Goal: Transaction & Acquisition: Purchase product/service

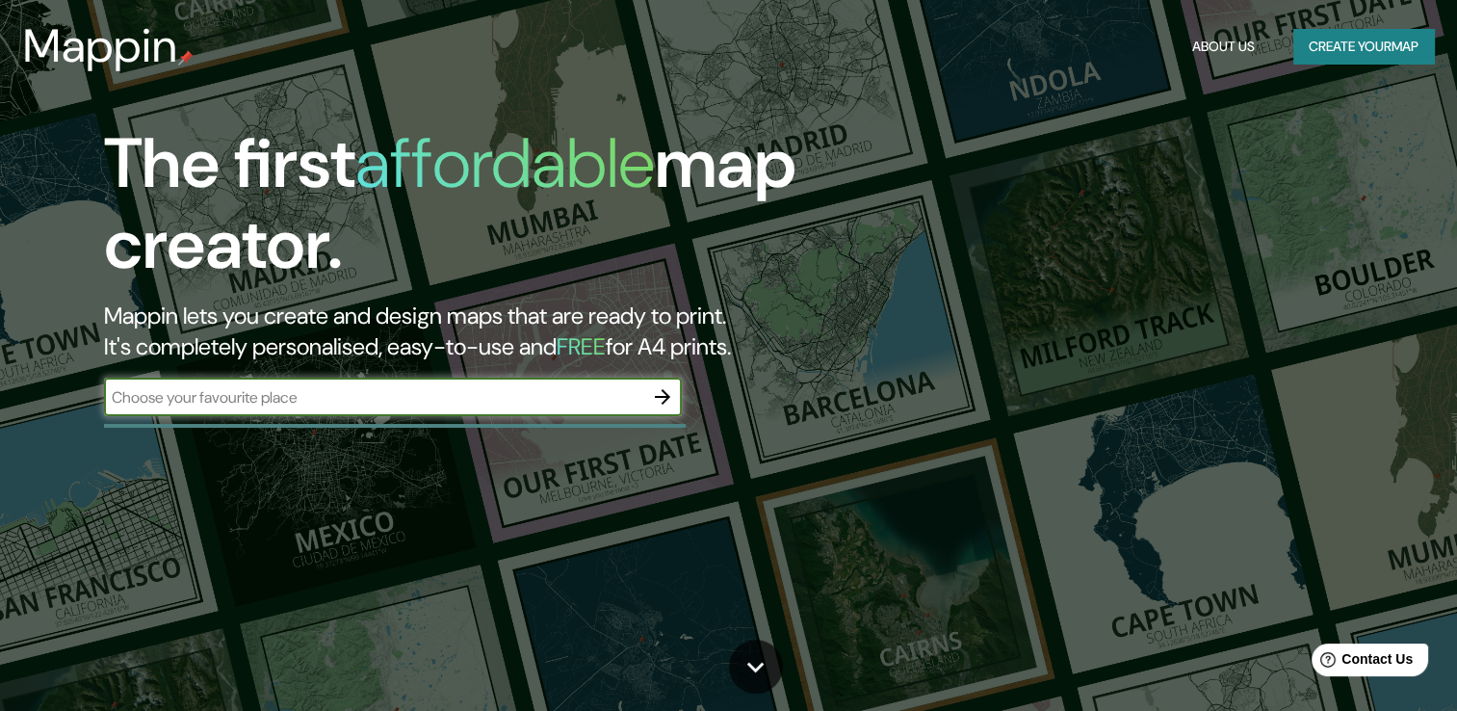
click at [327, 420] on div "The first affordable map creator. Mappin lets you create and design maps that a…" at bounding box center [468, 279] width 874 height 312
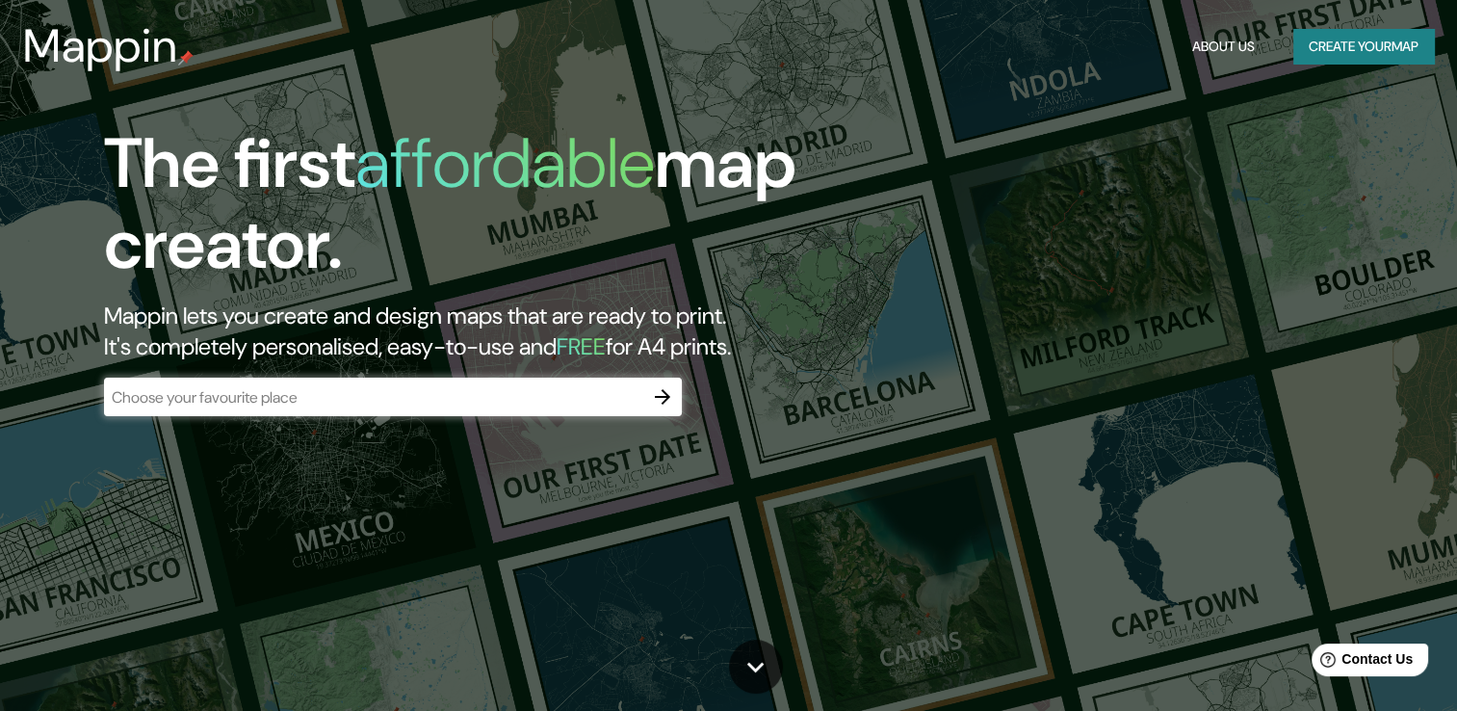
click at [337, 410] on div "​" at bounding box center [393, 397] width 578 height 39
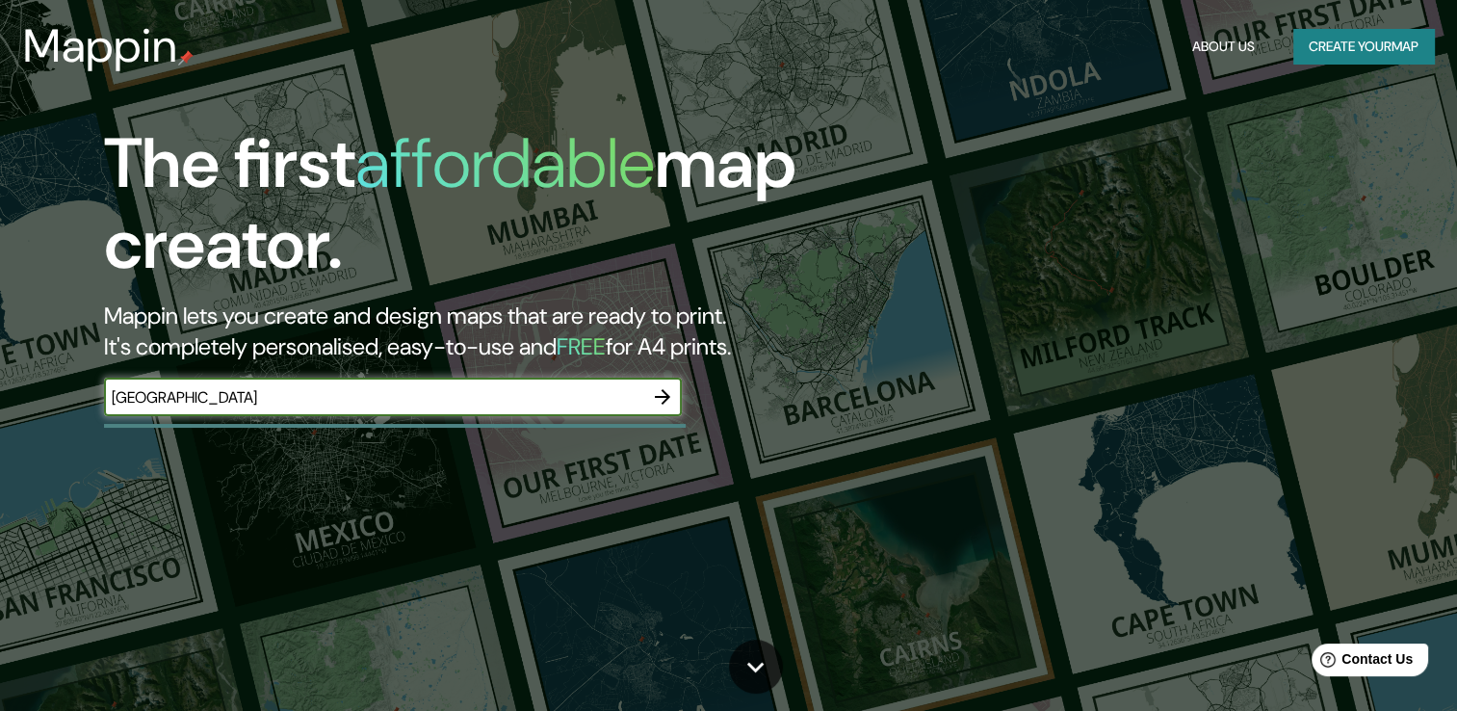
type input "[GEOGRAPHIC_DATA]"
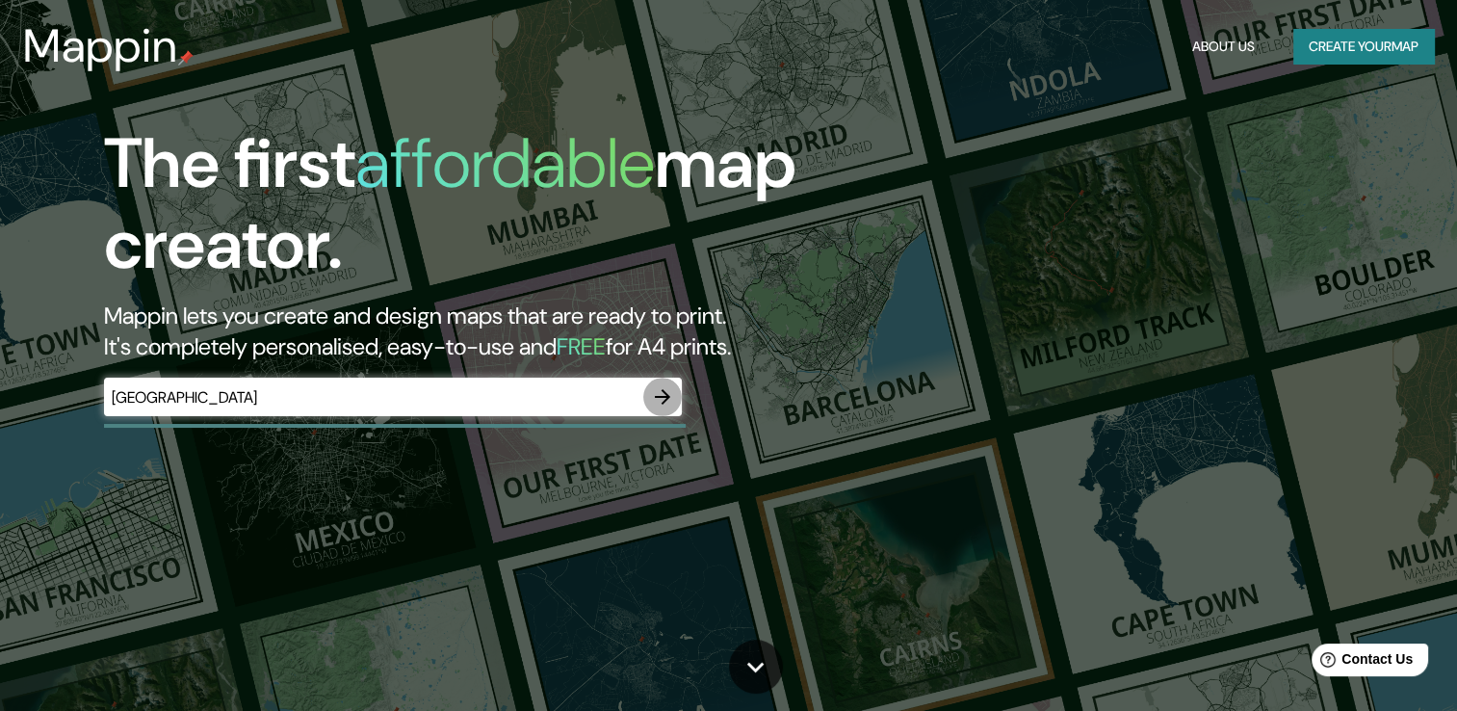
click at [654, 397] on icon "button" at bounding box center [662, 396] width 23 height 23
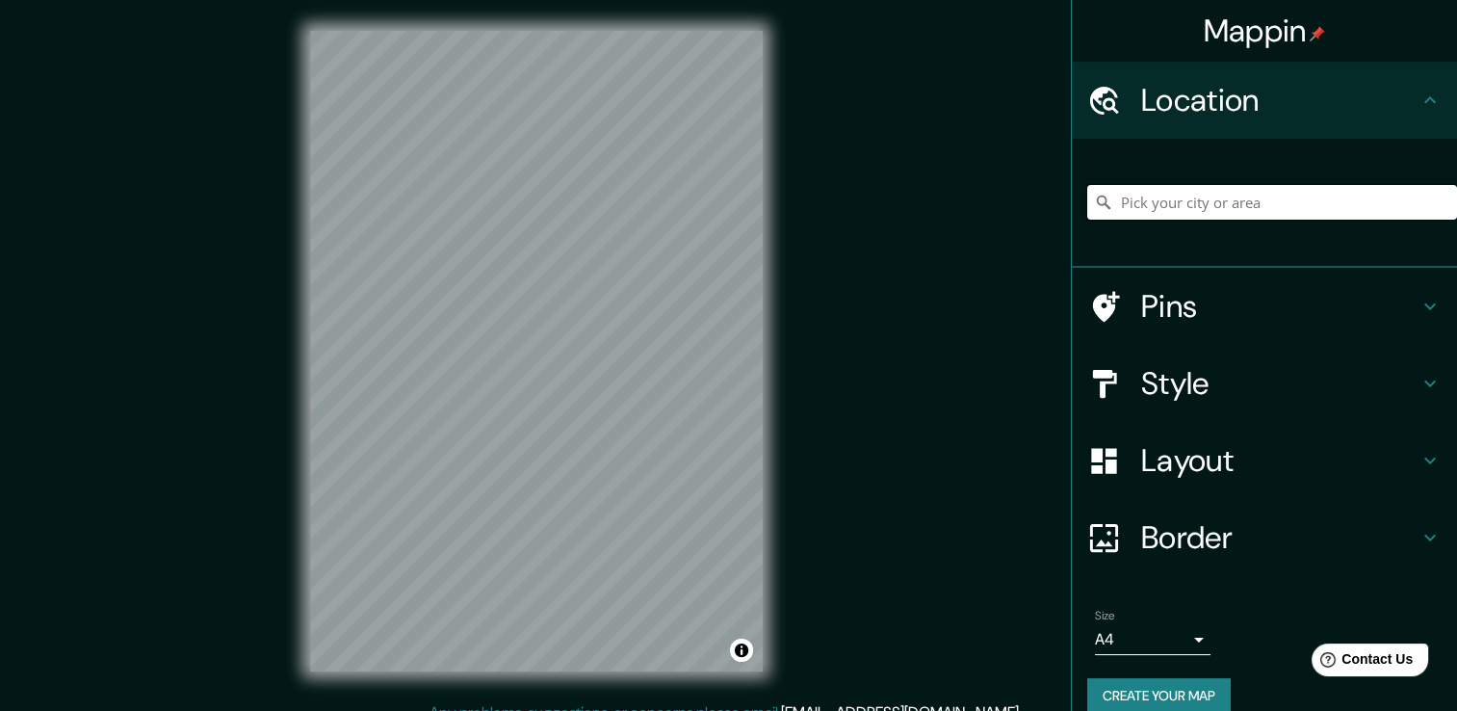
click at [1247, 201] on input "Pick your city or area" at bounding box center [1272, 202] width 370 height 35
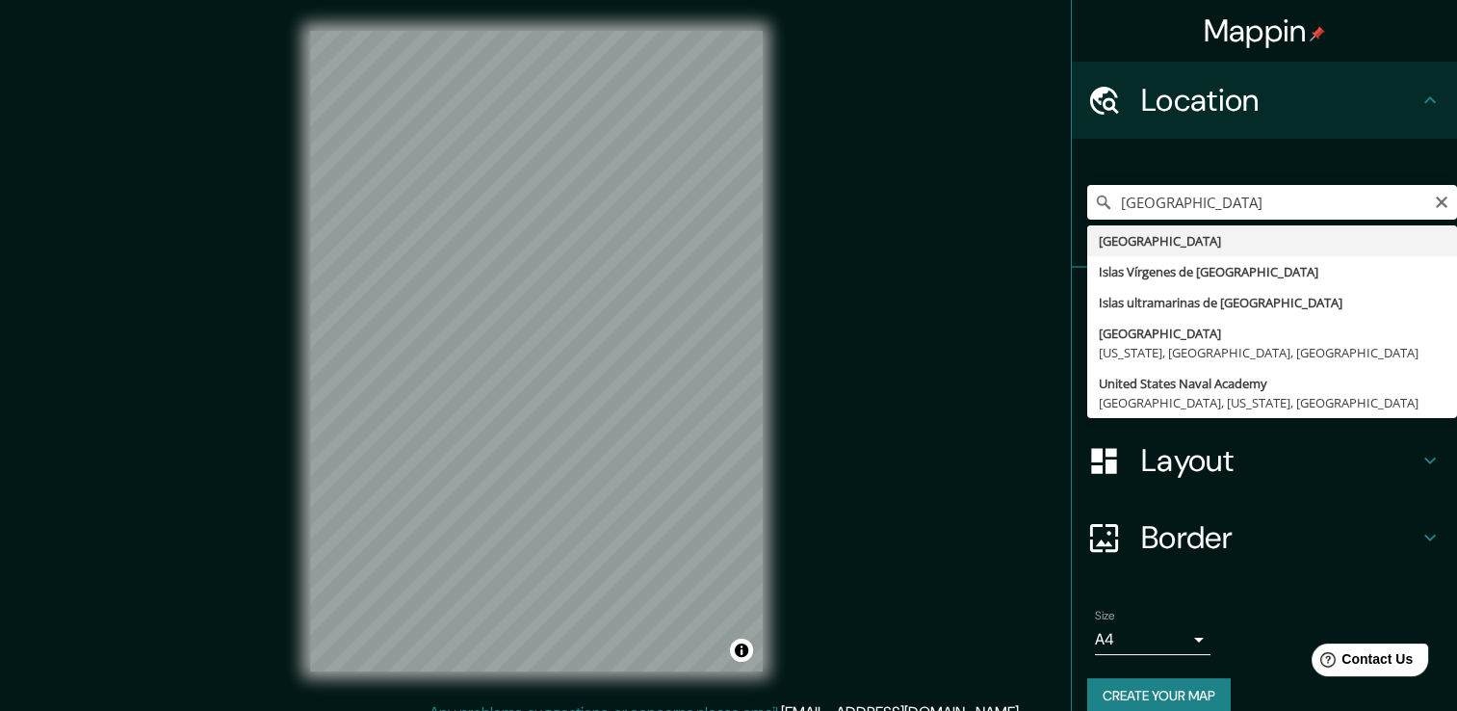
type input "[GEOGRAPHIC_DATA]"
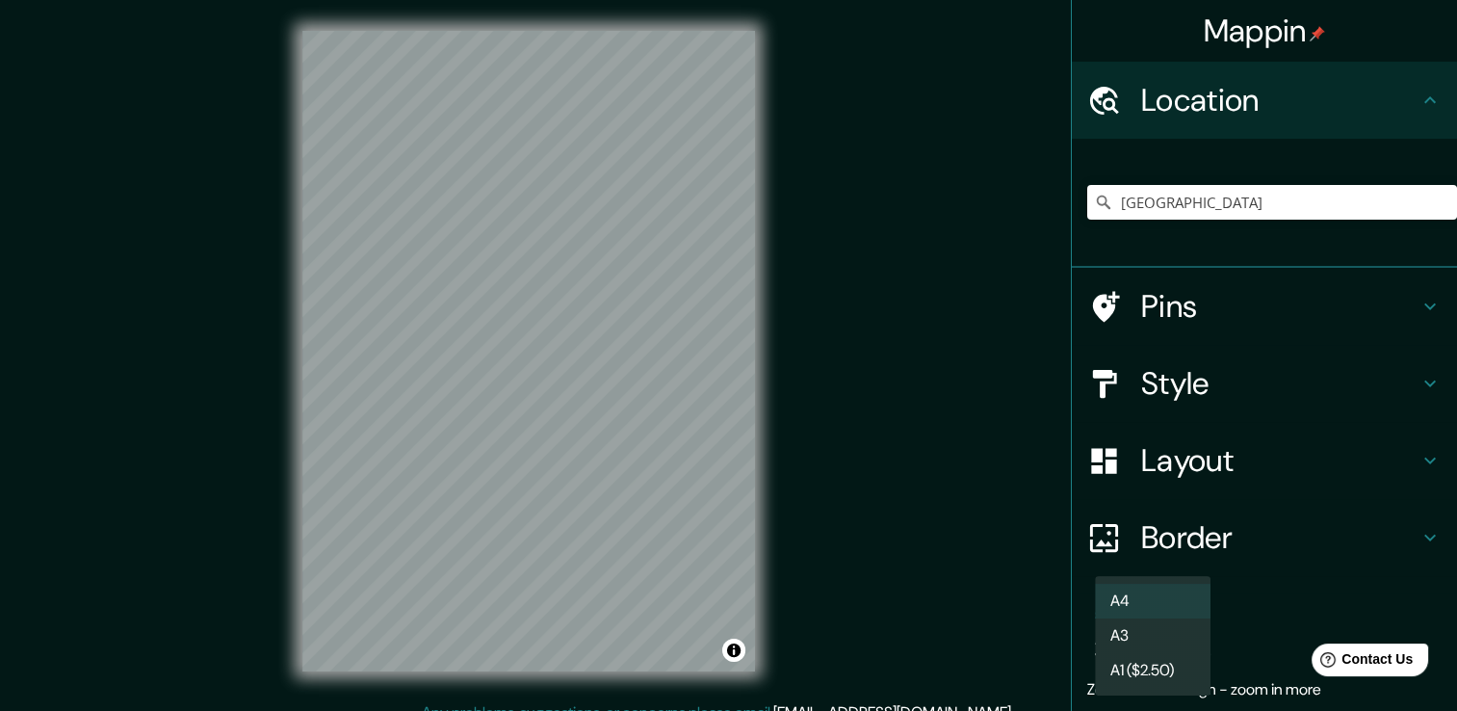
click at [1173, 635] on body "Mappin Location [GEOGRAPHIC_DATA] Pins Style Layout Border Choose a border. Hin…" at bounding box center [728, 355] width 1457 height 711
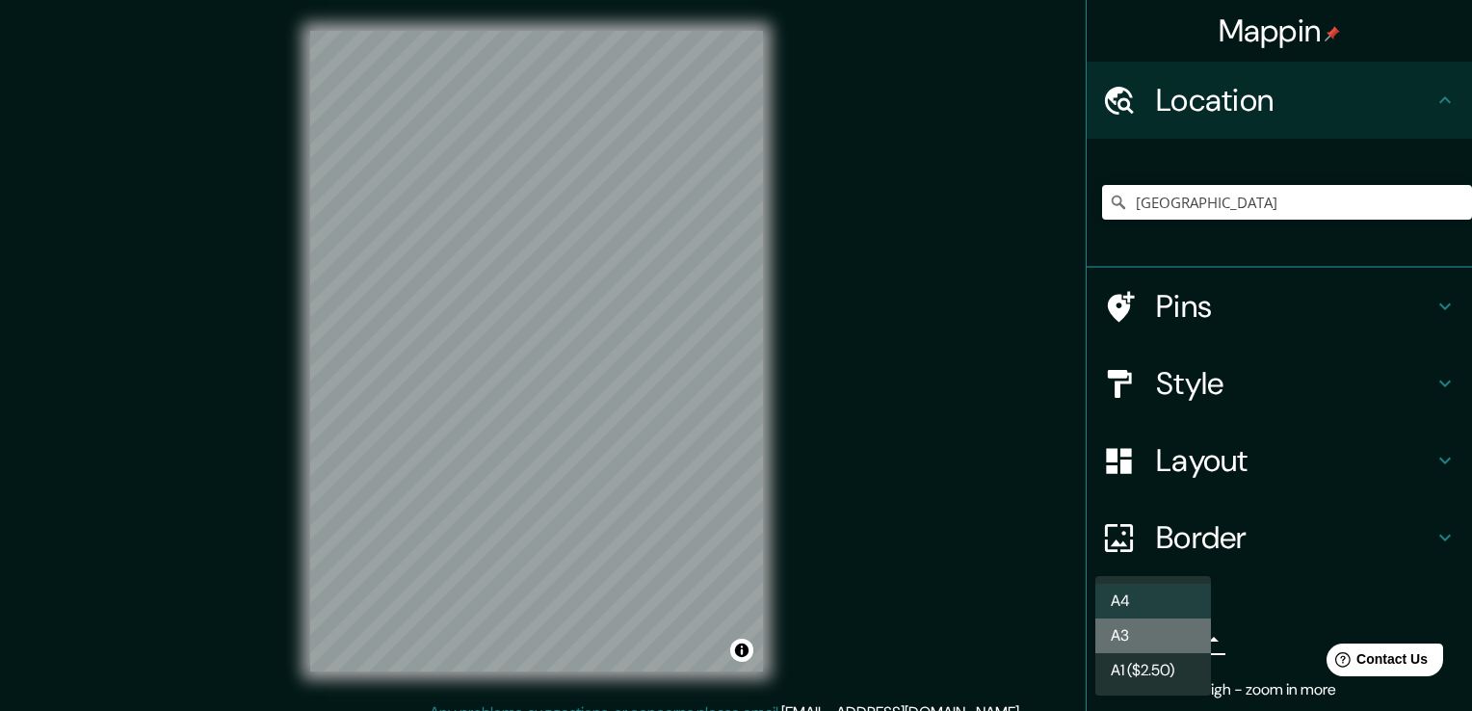
click at [1173, 635] on li "A3" at bounding box center [1153, 635] width 116 height 35
type input "a4"
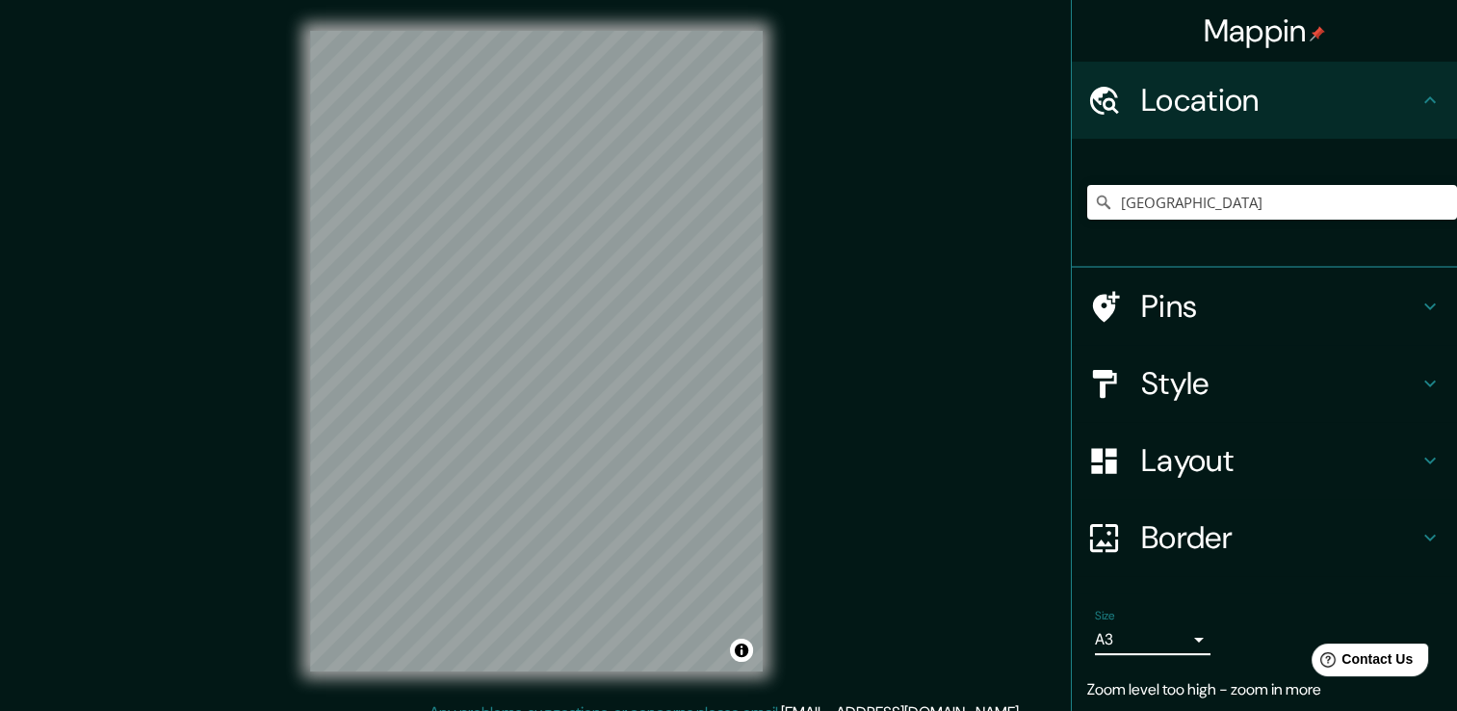
click at [1177, 638] on body "Mappin Location [GEOGRAPHIC_DATA] Pins Style Layout Border Choose a border. Hin…" at bounding box center [728, 355] width 1457 height 711
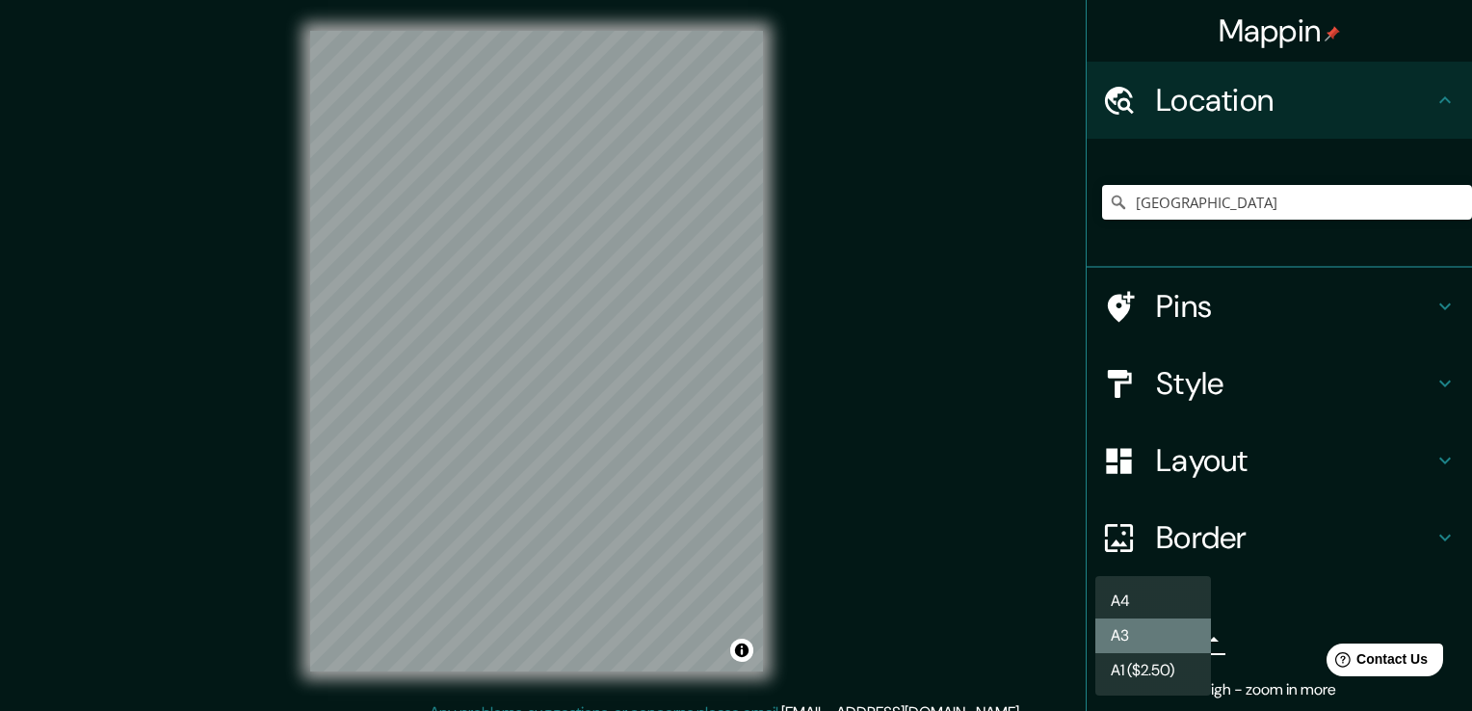
click at [1177, 638] on li "A3" at bounding box center [1153, 635] width 116 height 35
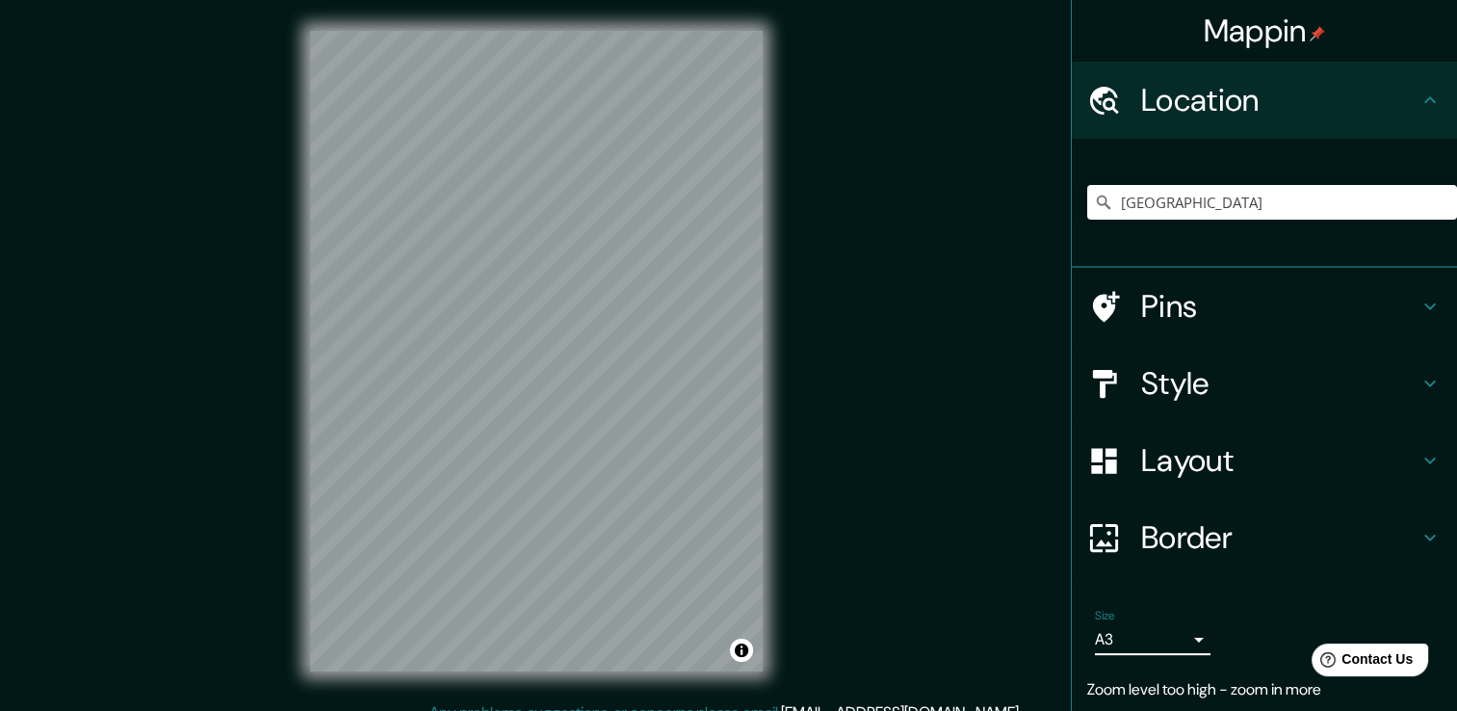
click at [1025, 609] on div "Mappin Location [GEOGRAPHIC_DATA] Pins Style Layout Border Choose a border. Hin…" at bounding box center [728, 366] width 1457 height 732
click at [1167, 301] on h4 "Pins" at bounding box center [1279, 306] width 277 height 39
